Goal: Task Accomplishment & Management: Complete application form

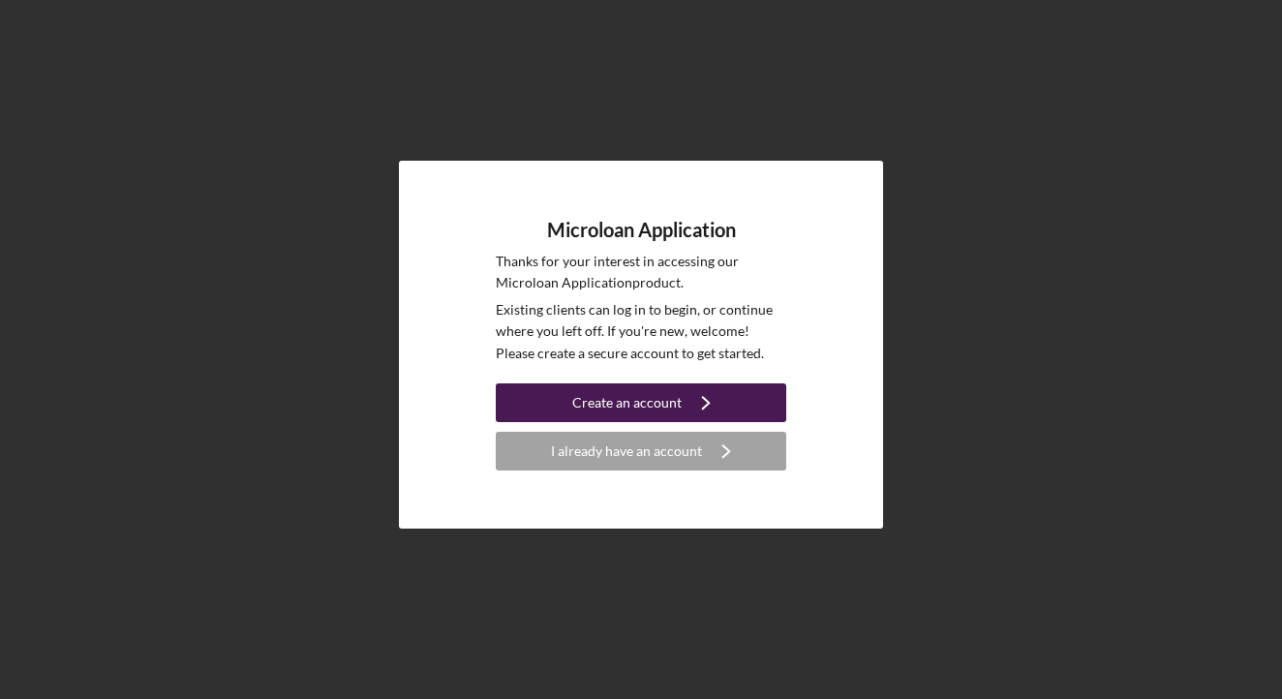
click at [619, 398] on div "Create an account" at bounding box center [626, 402] width 109 height 39
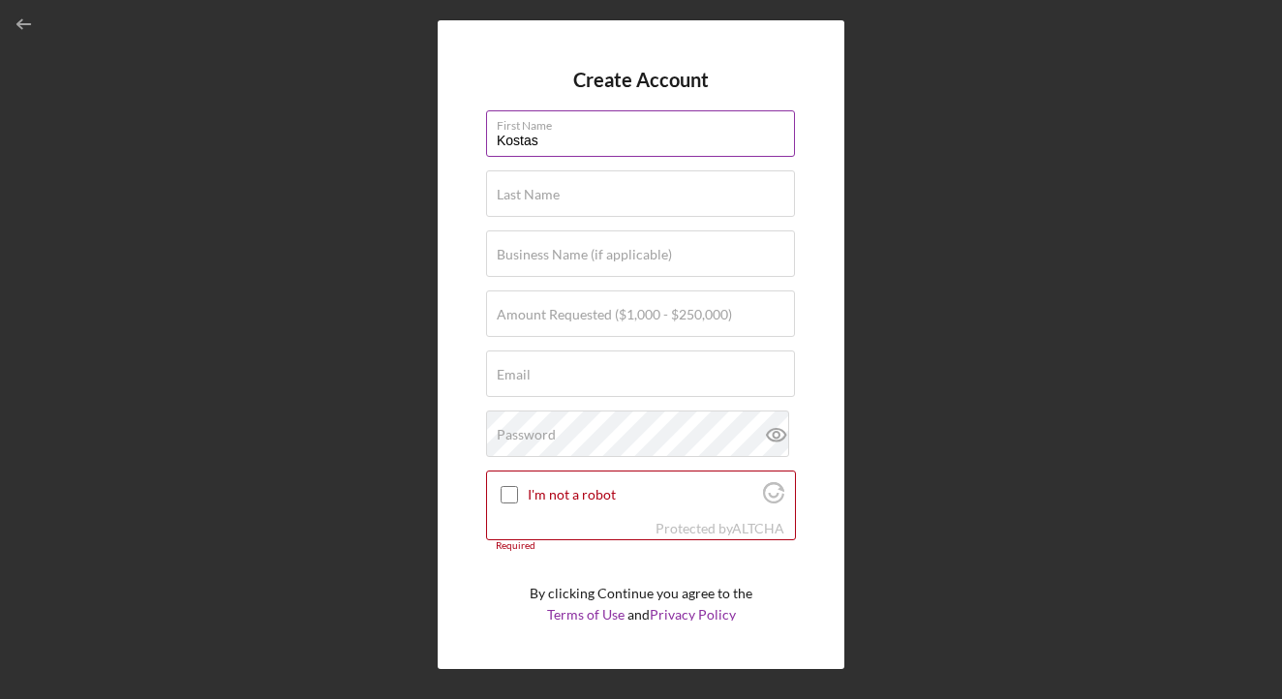
type input "Kostas"
type input "Garefalakis"
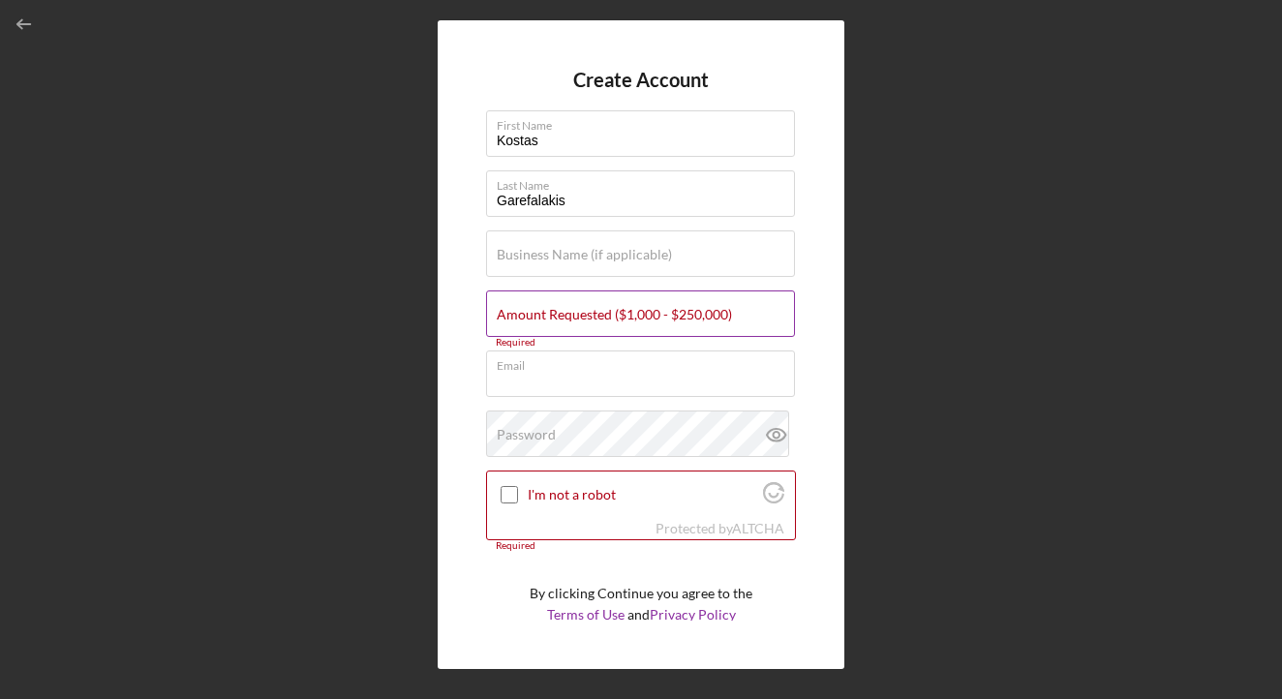
click at [644, 316] on label "Amount Requested ($1,000 - $250,000)" at bounding box center [614, 314] width 235 height 15
click at [644, 316] on input "Amount Requested ($1,000 - $250,000)" at bounding box center [640, 313] width 309 height 46
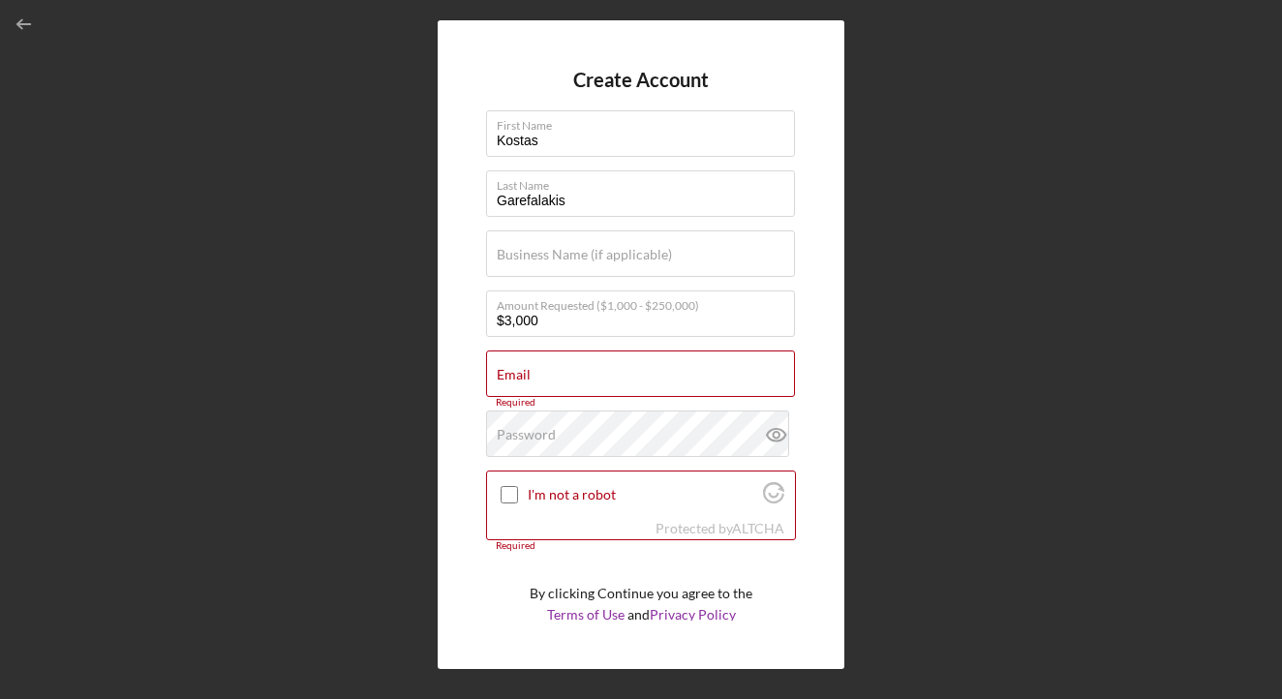
click at [423, 350] on div "Create Account First Name [PERSON_NAME] Last Name [PERSON_NAME] Business Name (…" at bounding box center [641, 344] width 1263 height 689
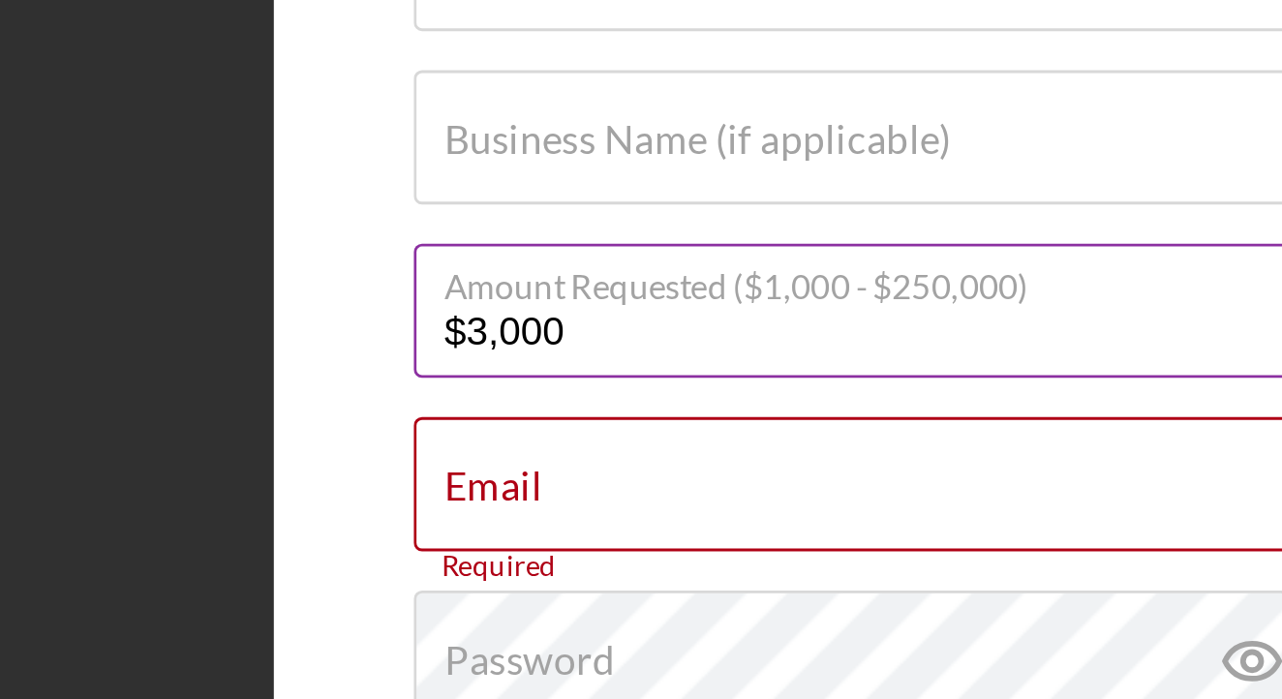
click at [486, 290] on input "$3,000" at bounding box center [640, 313] width 309 height 46
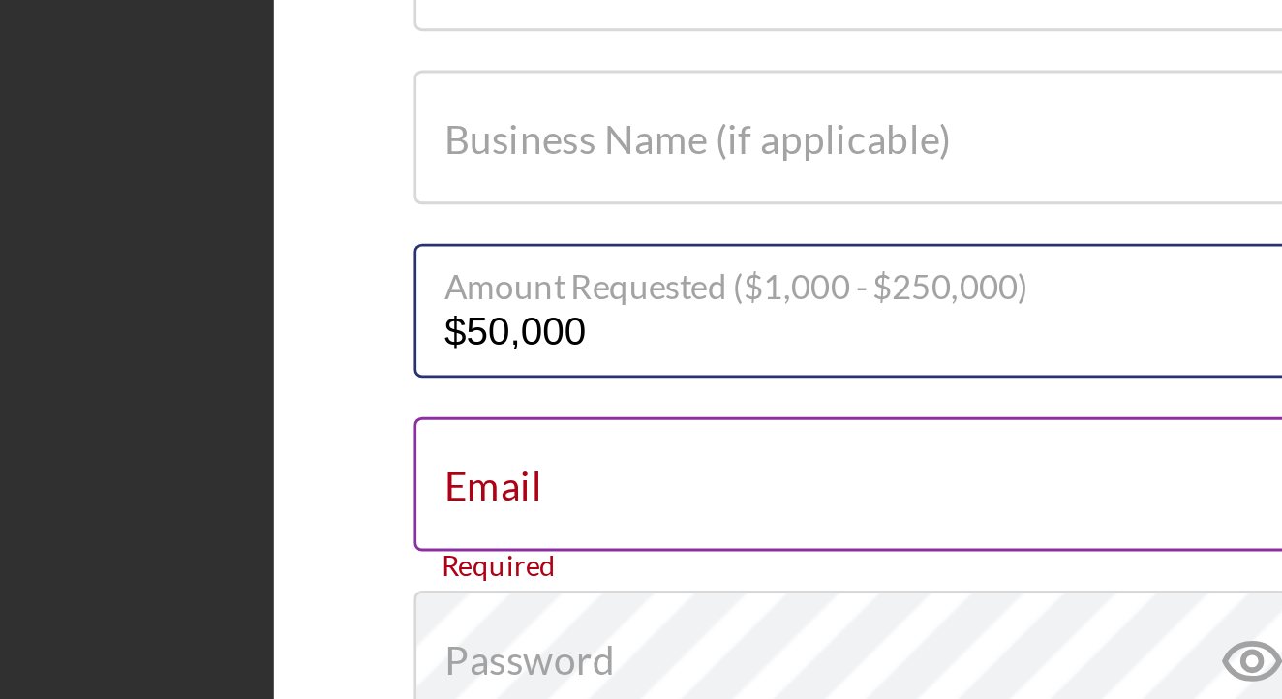
type input "$5,000"
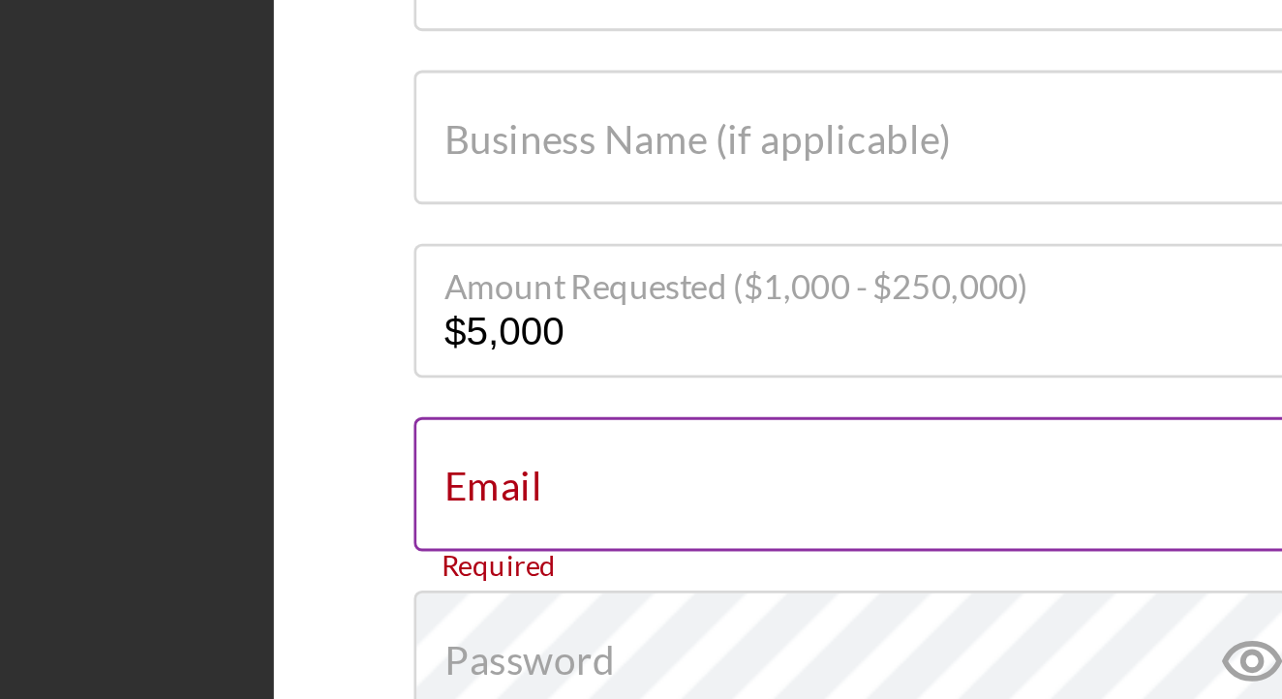
click at [486, 350] on input "Email" at bounding box center [640, 373] width 309 height 46
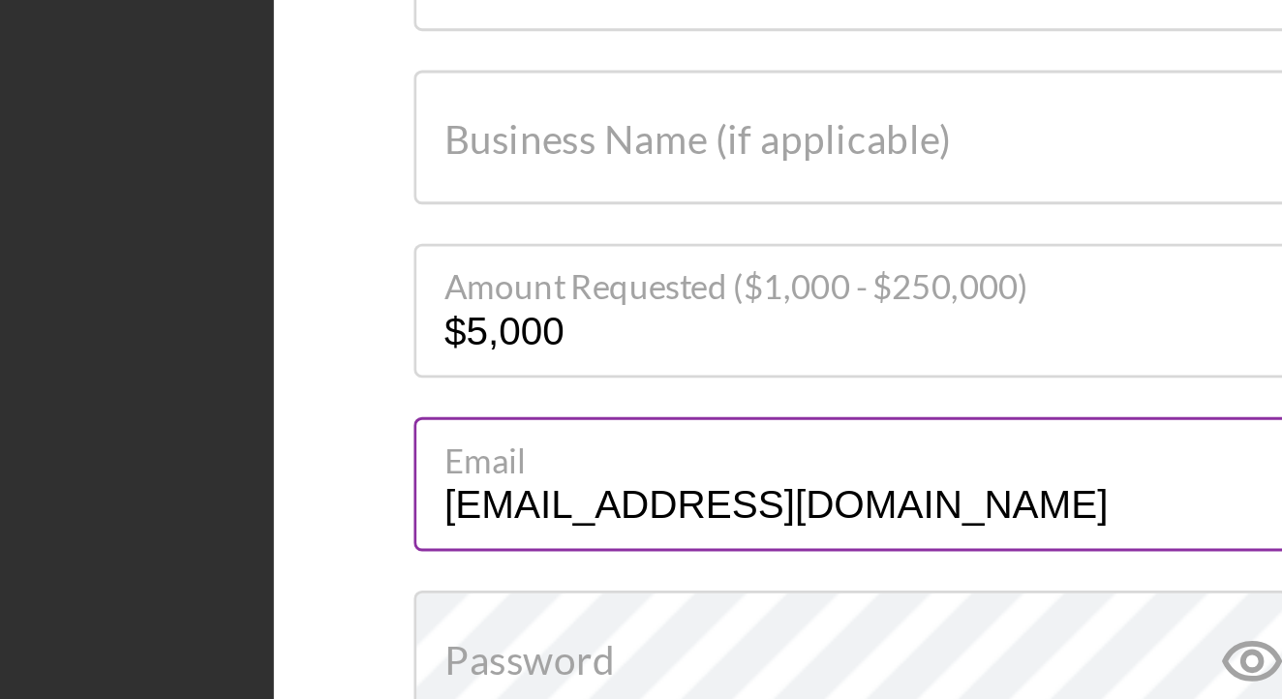
type input "[EMAIL_ADDRESS][DOMAIN_NAME]"
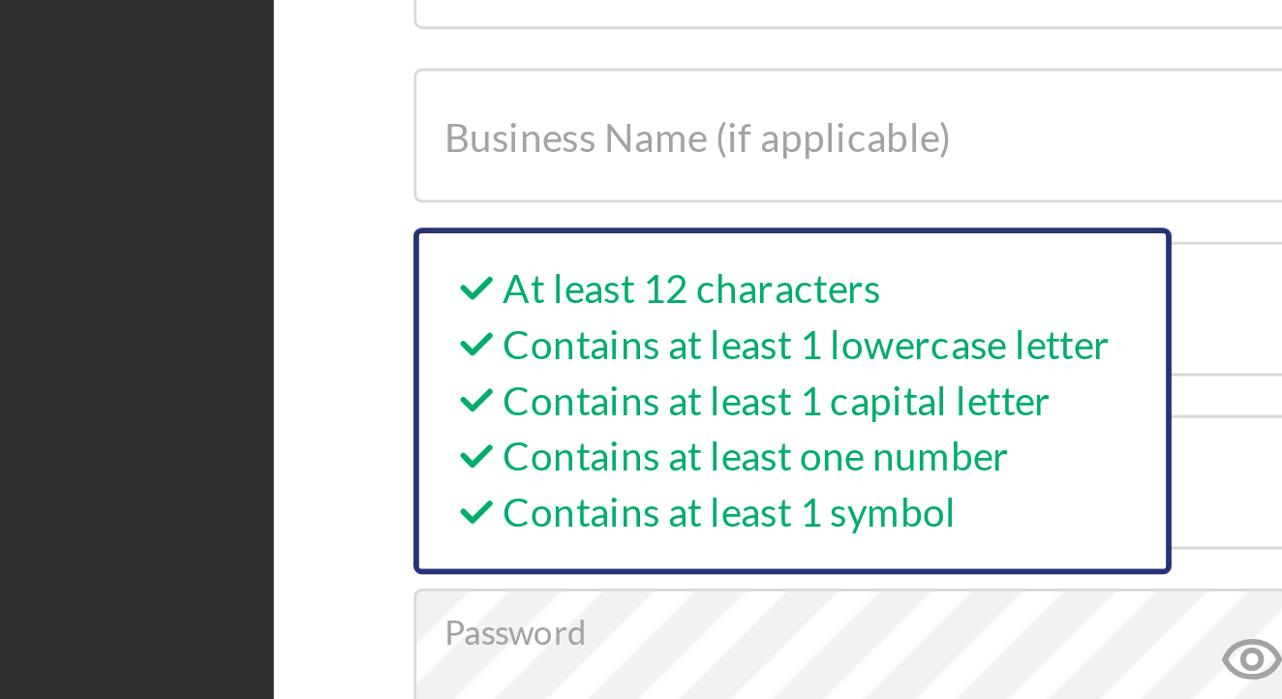
click at [438, 163] on div "Create Account First Name [PERSON_NAME] Last Name Garefalakis Business Name (if…" at bounding box center [641, 344] width 407 height 649
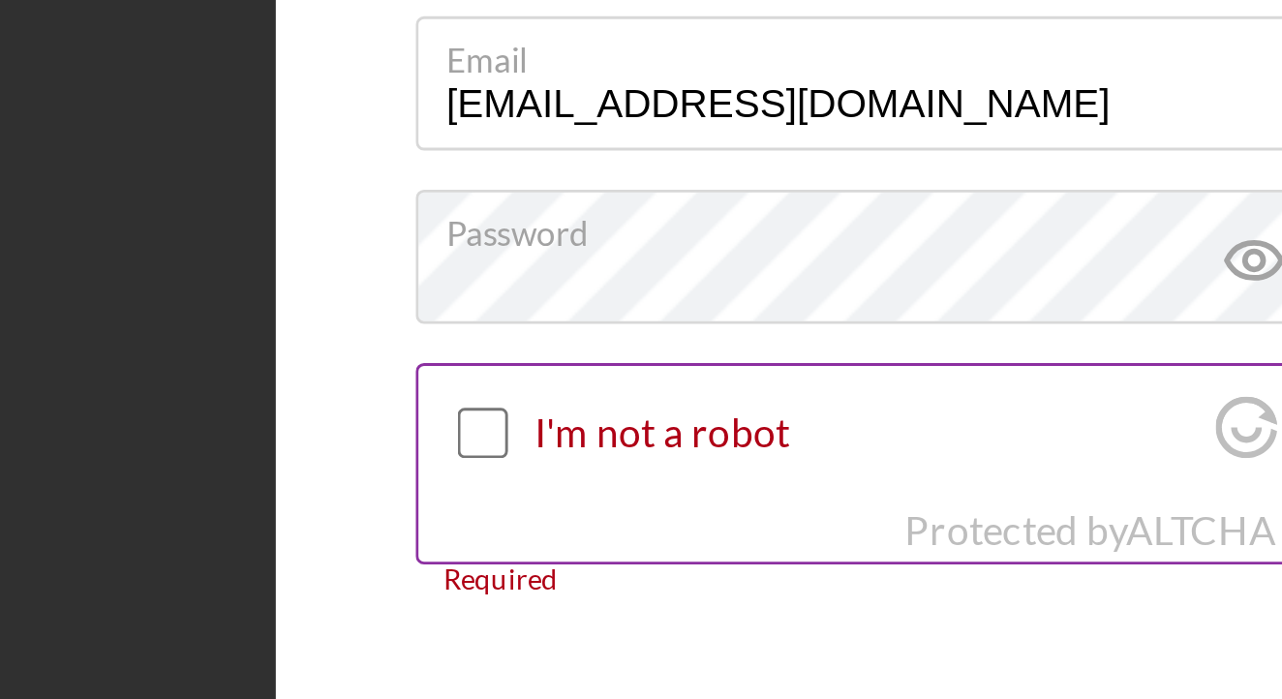
click at [487, 472] on div "I'm not a robot" at bounding box center [641, 495] width 308 height 46
click at [498, 483] on div at bounding box center [509, 494] width 23 height 23
click at [501, 486] on input "I'm not a robot" at bounding box center [509, 494] width 17 height 17
checkbox input "true"
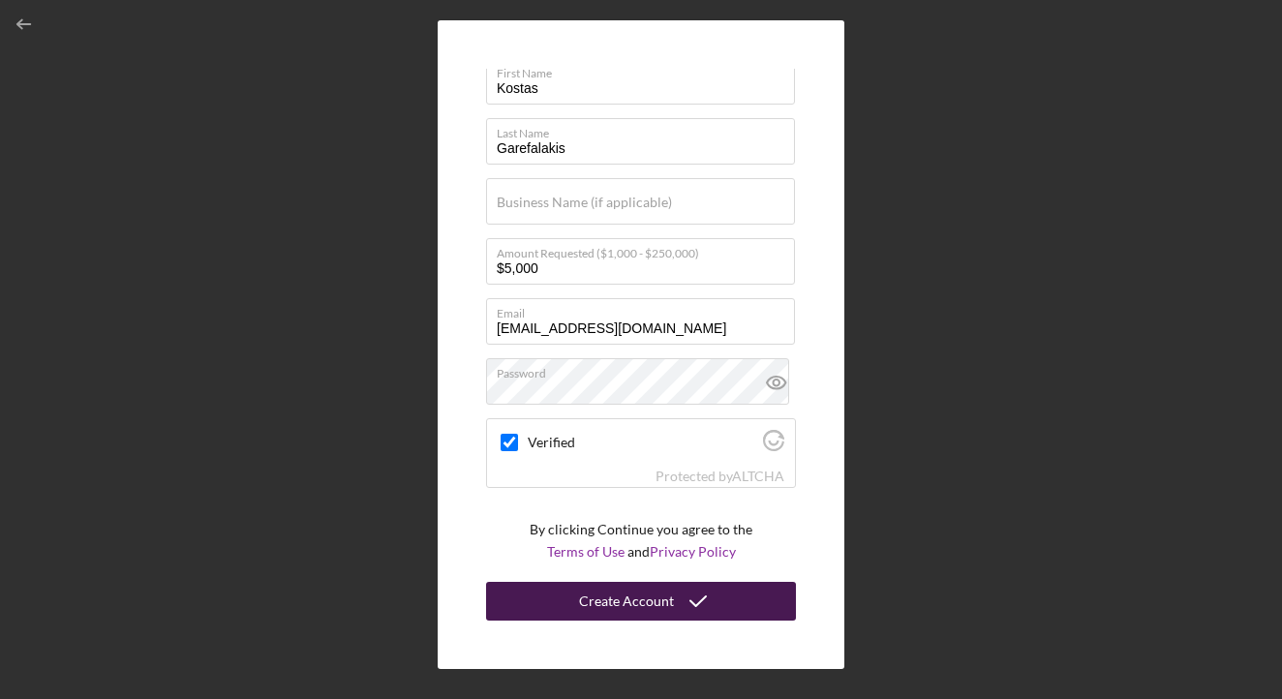
scroll to position [51, 0]
click at [648, 606] on div "Create Account" at bounding box center [626, 602] width 95 height 39
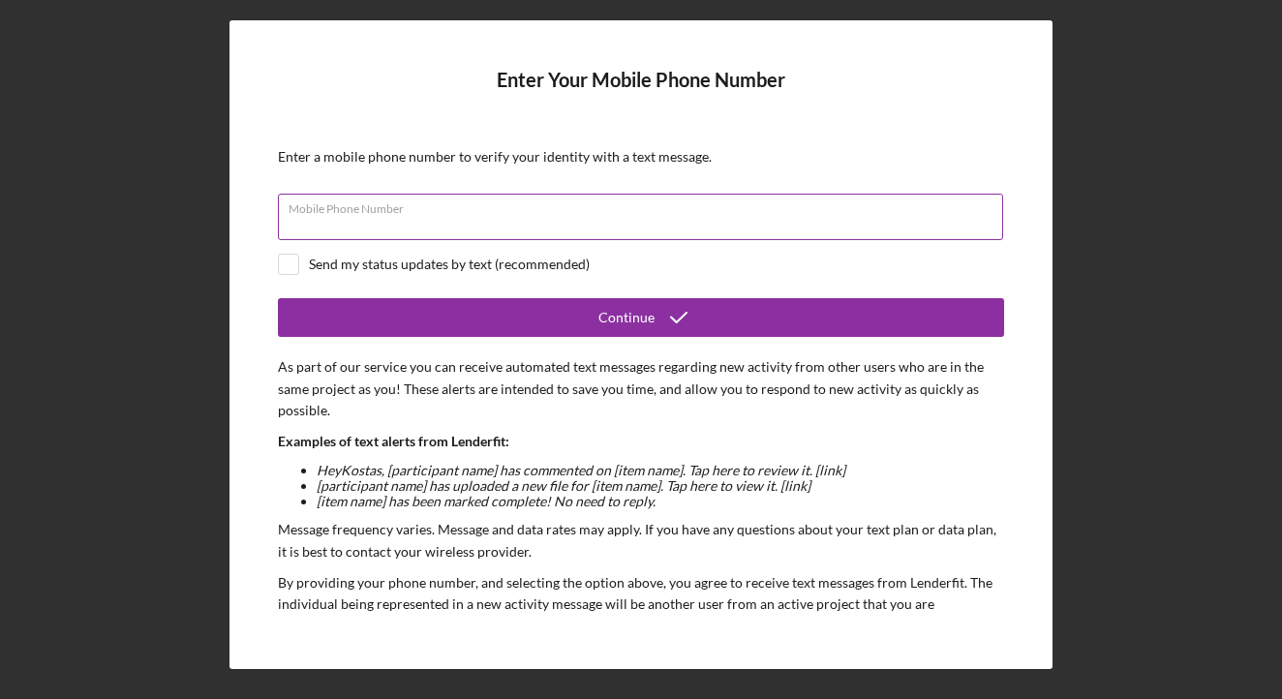
click at [522, 228] on input "Mobile Phone Number" at bounding box center [640, 217] width 725 height 46
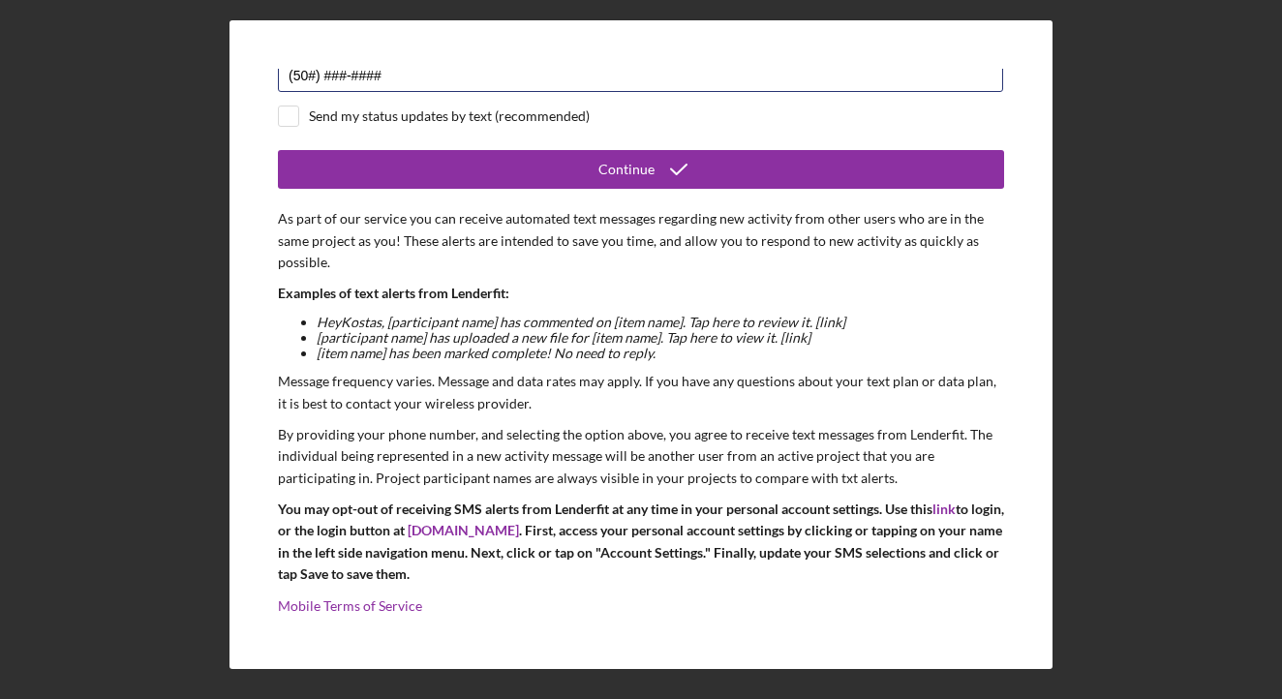
scroll to position [147, 0]
type input "[PHONE_NUMBER]"
click at [638, 170] on button "Continue" at bounding box center [641, 170] width 726 height 39
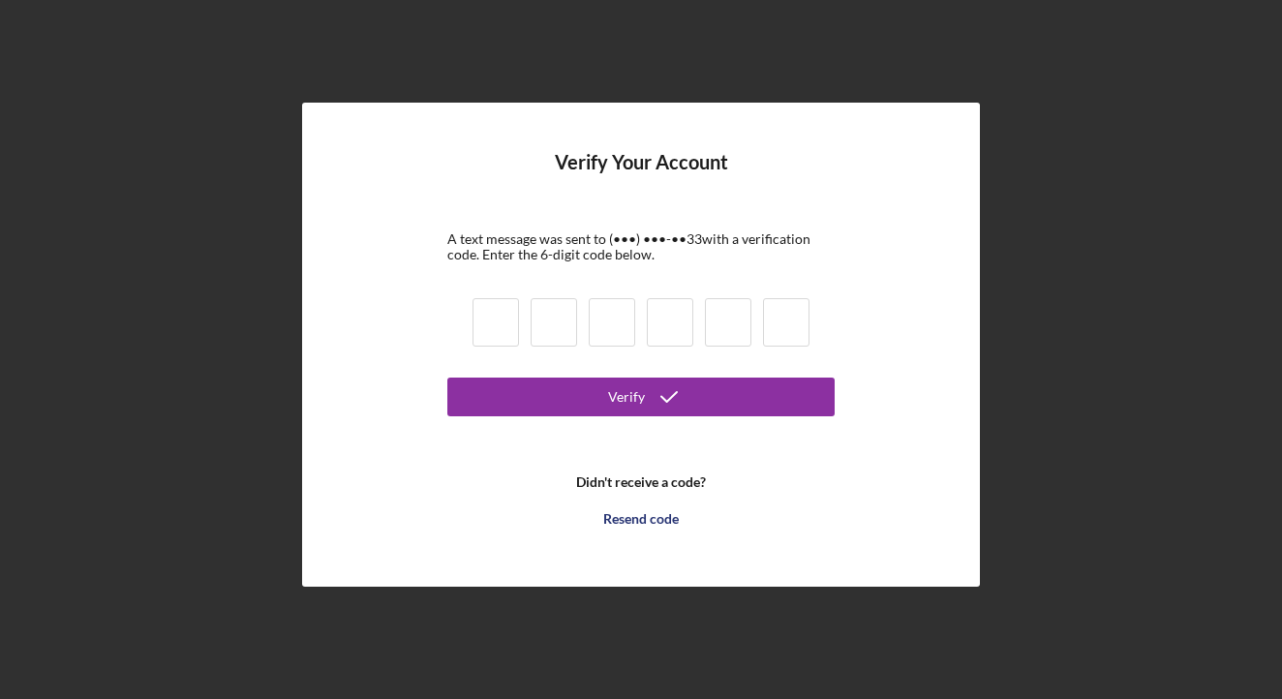
click at [500, 314] on input at bounding box center [495, 322] width 46 height 48
